Goal: Find specific page/section: Find specific page/section

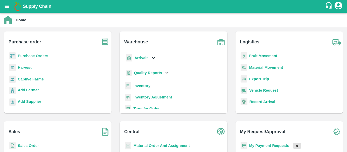
click at [41, 54] on b "Purchase Orders" at bounding box center [33, 56] width 31 height 4
click at [258, 56] on b "Fruit Movement" at bounding box center [263, 56] width 28 height 4
click at [141, 56] on b "Arrivals" at bounding box center [141, 58] width 14 height 4
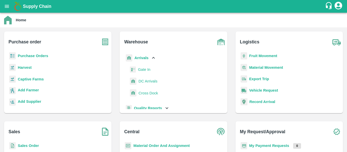
click at [144, 80] on span "DC Arrivals" at bounding box center [148, 82] width 19 height 6
